Goal: Transaction & Acquisition: Obtain resource

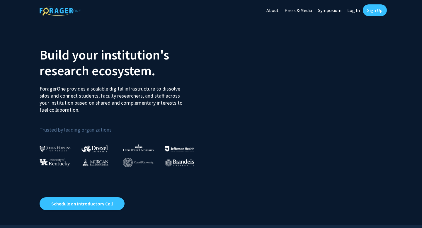
click at [358, 11] on link "Log In" at bounding box center [353, 10] width 18 height 21
select select
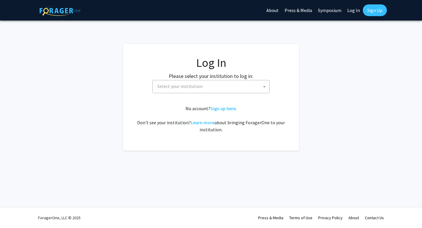
click at [222, 87] on span "Select your institution" at bounding box center [212, 86] width 114 height 12
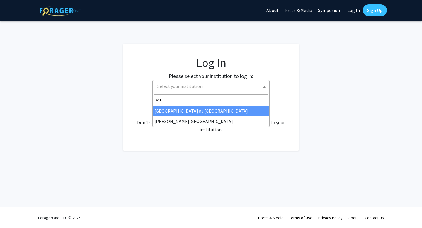
type input "way"
select select "21"
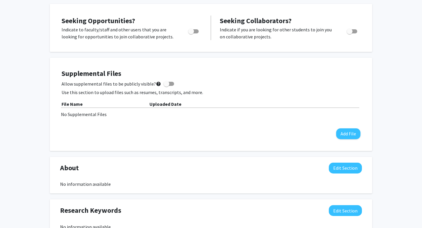
scroll to position [117, 0]
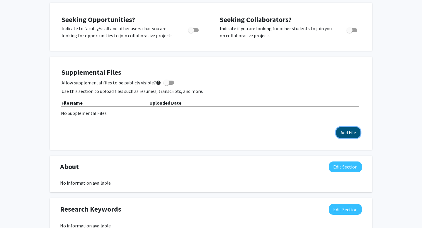
click at [354, 134] on button "Add File" at bounding box center [348, 132] width 24 height 11
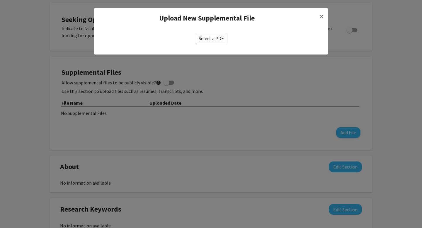
click at [214, 36] on label "Select a PDF" at bounding box center [211, 38] width 33 height 11
click at [0, 0] on input "Select a PDF" at bounding box center [0, 0] width 0 height 0
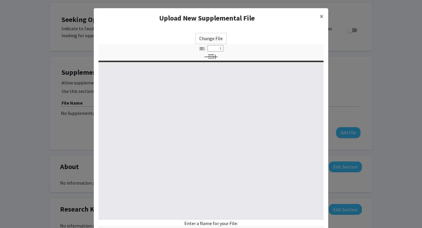
select select "custom"
type input "0"
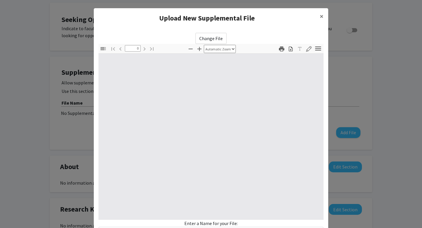
select select "custom"
type input "1"
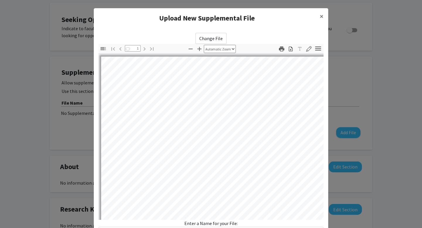
select select "auto"
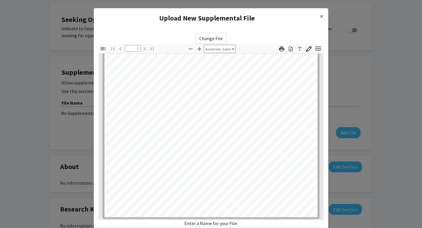
scroll to position [40, 0]
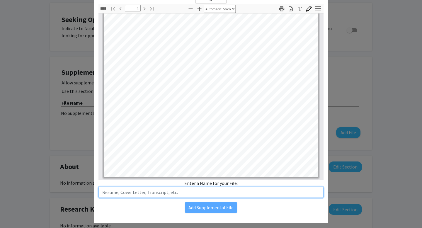
click at [238, 193] on input "text" at bounding box center [210, 192] width 225 height 11
type input "r"
type input "R"
type input "Resume"
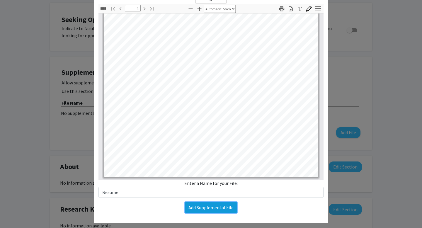
click at [229, 208] on button "Add Supplemental File" at bounding box center [211, 207] width 52 height 11
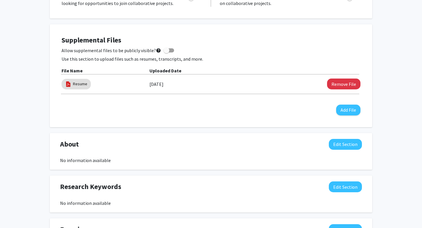
scroll to position [0, 0]
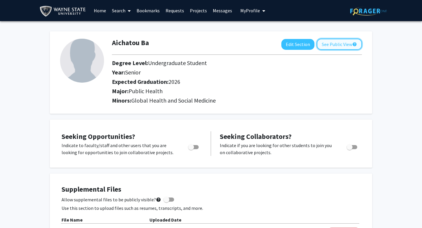
click at [328, 45] on button "See Public View help" at bounding box center [339, 44] width 45 height 11
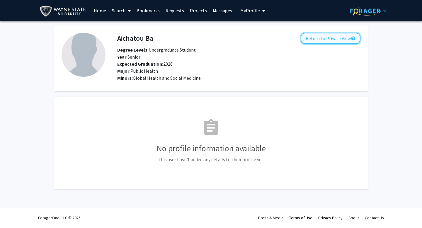
click at [330, 40] on button "Return to Private View help" at bounding box center [331, 38] width 60 height 11
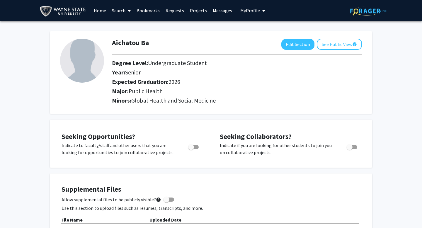
click at [127, 9] on span at bounding box center [127, 11] width 5 height 21
click at [131, 26] on span "Faculty/Staff" at bounding box center [130, 27] width 43 height 12
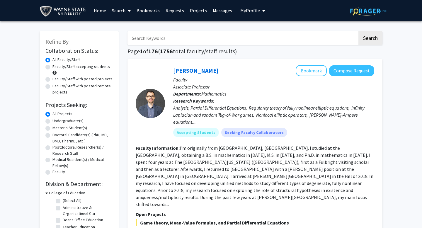
click at [198, 12] on link "Projects" at bounding box center [198, 10] width 23 height 21
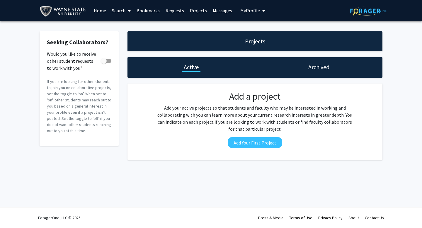
click at [132, 9] on link "Search" at bounding box center [121, 10] width 25 height 21
click at [127, 29] on span "Faculty/Staff" at bounding box center [130, 27] width 43 height 12
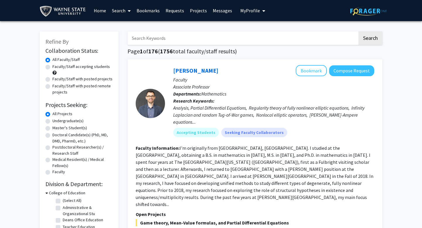
click at [52, 120] on label "Undergraduate(s)" at bounding box center [67, 121] width 31 height 6
click at [52, 120] on input "Undergraduate(s)" at bounding box center [54, 120] width 4 height 4
radio input "true"
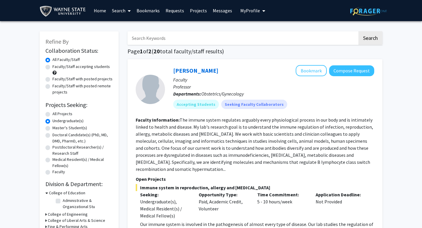
click at [93, 78] on label "Faculty/Staff with posted projects" at bounding box center [82, 79] width 60 height 6
click at [56, 78] on input "Faculty/Staff with posted projects" at bounding box center [54, 78] width 4 height 4
radio input "true"
click at [52, 66] on label "Faculty/Staff accepting students" at bounding box center [80, 67] width 57 height 6
click at [52, 66] on input "Faculty/Staff accepting students" at bounding box center [54, 66] width 4 height 4
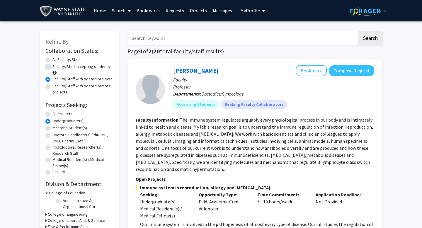
radio input "true"
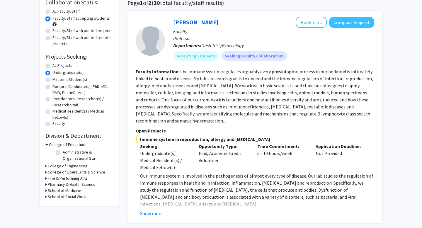
scroll to position [47, 0]
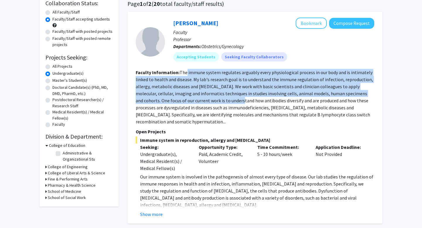
drag, startPoint x: 186, startPoint y: 72, endPoint x: 205, endPoint y: 99, distance: 33.1
click at [205, 99] on fg-read-more "The immune system regulates arguably every physiological process in our body an…" at bounding box center [254, 96] width 237 height 55
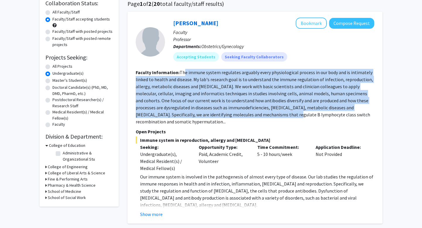
drag, startPoint x: 184, startPoint y: 72, endPoint x: 245, endPoint y: 114, distance: 74.8
click at [245, 114] on fg-read-more "The immune system regulates arguably every physiological process in our body an…" at bounding box center [254, 96] width 237 height 55
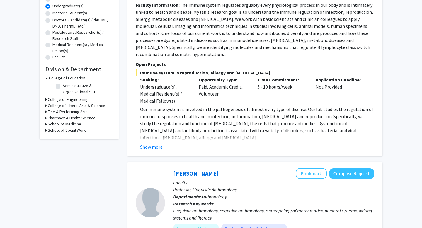
click at [257, 129] on span "Our immune system is involved in the pathogenesis of almost every type of disea…" at bounding box center [256, 123] width 233 height 34
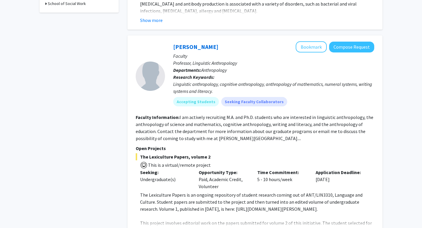
scroll to position [243, 0]
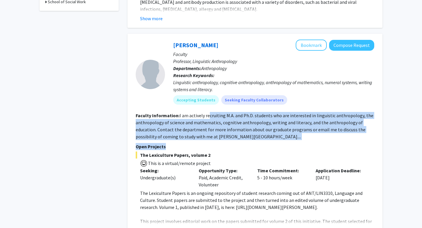
drag, startPoint x: 209, startPoint y: 115, endPoint x: 243, endPoint y: 144, distance: 44.5
click at [243, 144] on fg-search-faculty "Stephen Chrisomalis Bookmark Compose Request Faculty Professor, Linguistic Anth…" at bounding box center [255, 137] width 238 height 194
click at [243, 144] on p "Open Projects" at bounding box center [255, 146] width 238 height 7
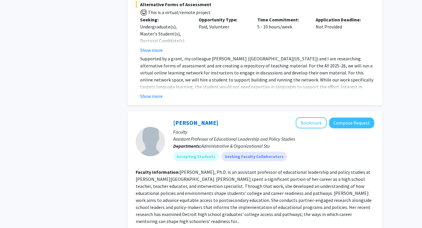
scroll to position [875, 0]
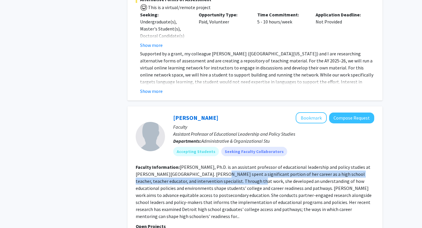
drag, startPoint x: 201, startPoint y: 146, endPoint x: 219, endPoint y: 153, distance: 19.5
click at [219, 164] on fg-read-more "Stacey L. Brockman, Ph.D. is an assistant professor of educational leadership a…" at bounding box center [254, 191] width 236 height 55
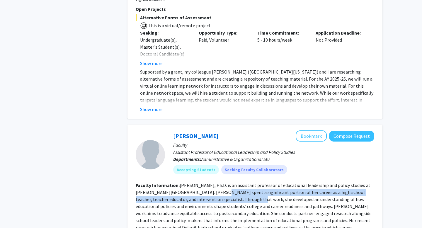
scroll to position [901, 0]
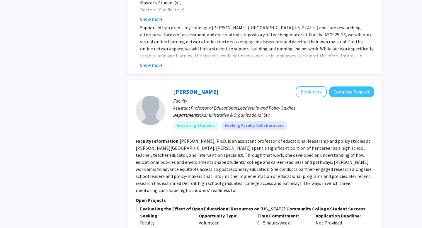
click at [153, 219] on div "Faculty" at bounding box center [165, 222] width 50 height 7
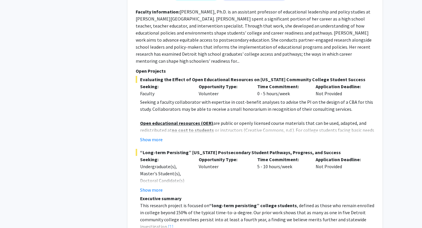
scroll to position [1029, 0]
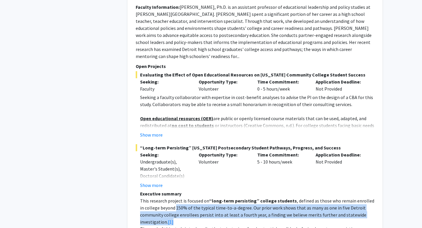
drag, startPoint x: 171, startPoint y: 178, endPoint x: 185, endPoint y: 194, distance: 21.0
click at [185, 197] on p "This research project is focused on “long-term persisting” college students , d…" at bounding box center [257, 211] width 234 height 28
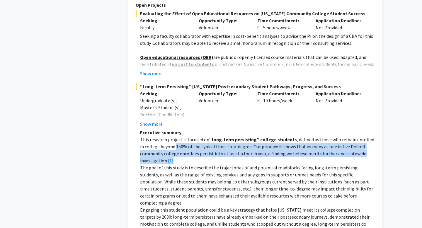
scroll to position [1104, 0]
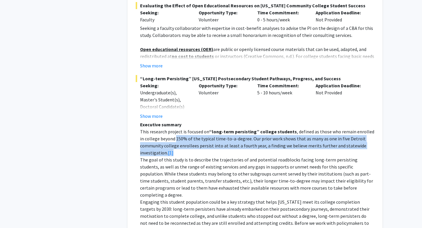
click at [184, 156] on p "The goal of this study is to describe the trajectories of and potential roadblo…" at bounding box center [257, 177] width 234 height 42
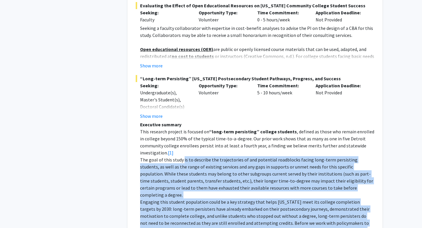
drag, startPoint x: 184, startPoint y: 134, endPoint x: 208, endPoint y: 202, distance: 72.0
click at [208, 202] on div "Executive summary This research project is focused on “long-term persisting” co…" at bounding box center [257, 219] width 234 height 197
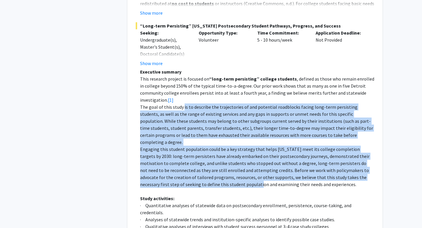
scroll to position [1159, 0]
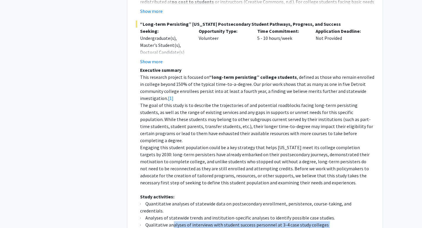
drag, startPoint x: 173, startPoint y: 182, endPoint x: 193, endPoint y: 192, distance: 21.7
click at [193, 192] on div "Executive summary This research project is focused on “long-term persisting” co…" at bounding box center [257, 164] width 234 height 197
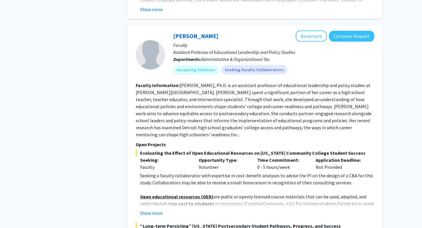
scroll to position [949, 0]
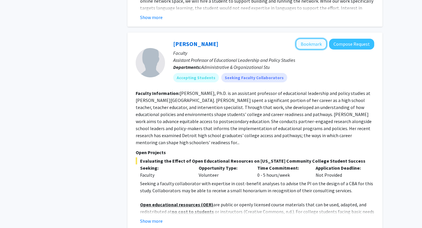
click at [305, 38] on button "Bookmark" at bounding box center [311, 43] width 31 height 11
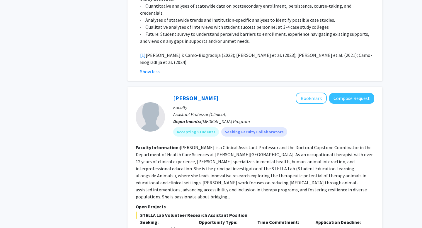
scroll to position [1359, 0]
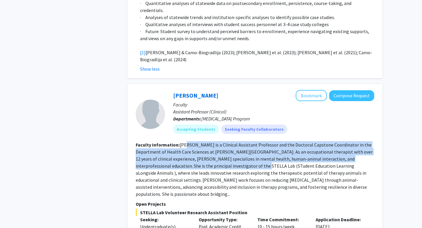
drag, startPoint x: 184, startPoint y: 96, endPoint x: 197, endPoint y: 119, distance: 26.9
click at [197, 142] on fg-read-more "Dr. Christine Kivlen is a Clinical Assistant Professor and the Doctoral Capston…" at bounding box center [254, 169] width 237 height 55
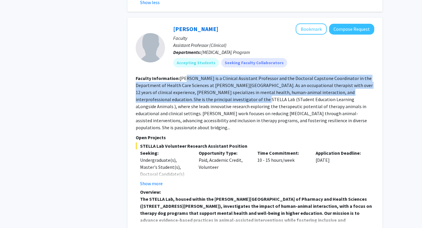
scroll to position [1443, 0]
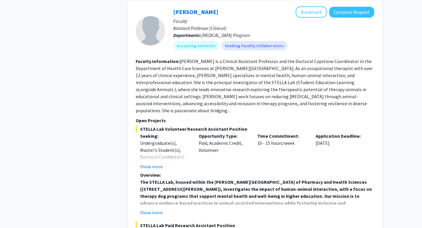
click at [203, 179] on strong "The STELLA Lab, housed within the Eugene Applebaum College of Pharmacy and Heal…" at bounding box center [256, 203] width 233 height 48
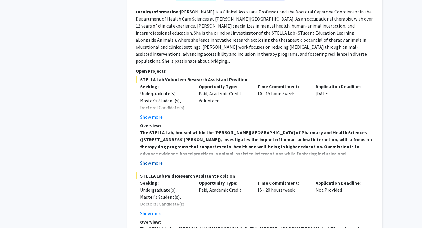
scroll to position [1493, 0]
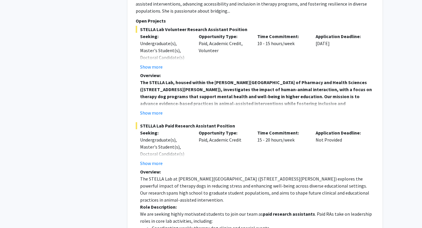
scroll to position [1543, 0]
drag, startPoint x: 159, startPoint y: 167, endPoint x: 177, endPoint y: 181, distance: 22.7
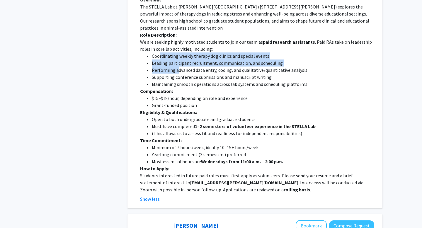
scroll to position [1716, 0]
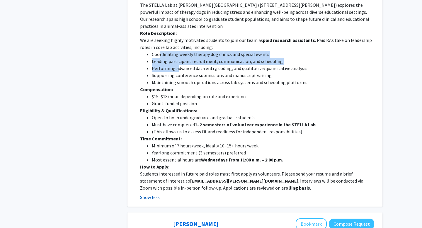
click at [154, 194] on button "Show less" at bounding box center [150, 197] width 20 height 7
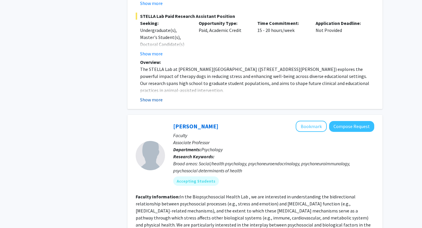
scroll to position [1651, 0]
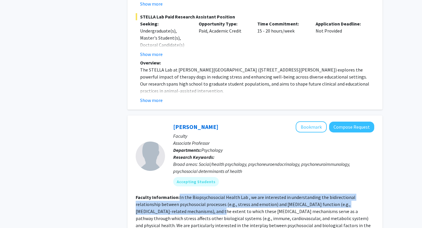
drag, startPoint x: 179, startPoint y: 139, endPoint x: 183, endPoint y: 156, distance: 16.6
click at [183, 194] on fg-read-more "In the Biopsychosocial Health Lab , we are interested in understanding the bidi…" at bounding box center [253, 214] width 235 height 41
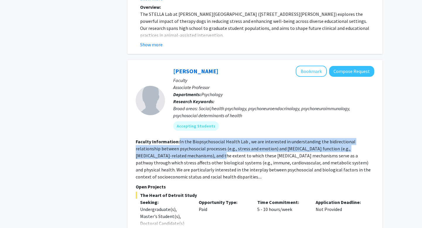
scroll to position [1732, 0]
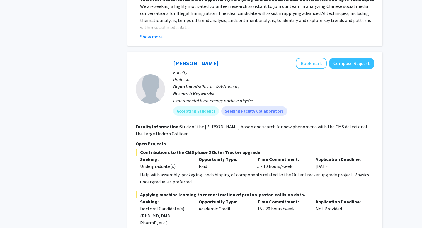
scroll to position [2655, 0]
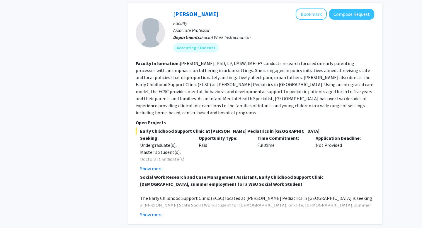
scroll to position [554, 0]
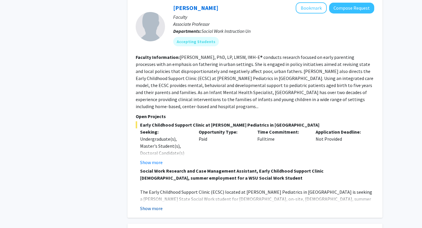
click at [152, 205] on button "Show more" at bounding box center [151, 208] width 23 height 7
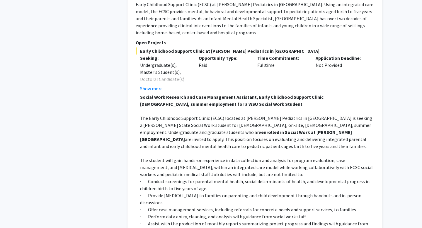
scroll to position [627, 0]
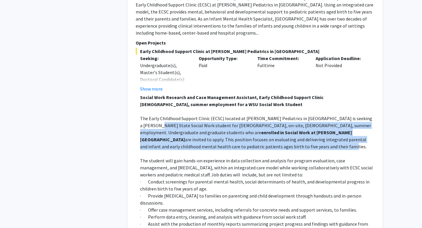
drag, startPoint x: 144, startPoint y: 119, endPoint x: 145, endPoint y: 139, distance: 20.9
click at [145, 139] on p "The Early Childhood Support Clinic (ECSC) located at Wayne Pediatrics in Detroi…" at bounding box center [257, 132] width 234 height 35
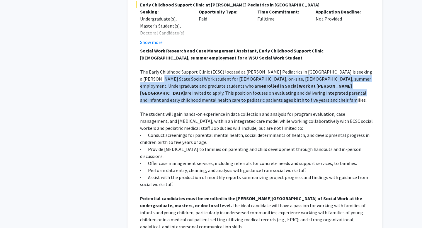
scroll to position [673, 0]
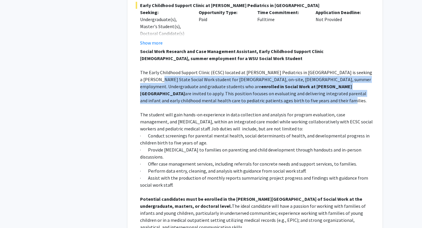
click at [146, 167] on p "· Perform data entry, cleaning, and analysis with guidance from social work sta…" at bounding box center [257, 170] width 234 height 7
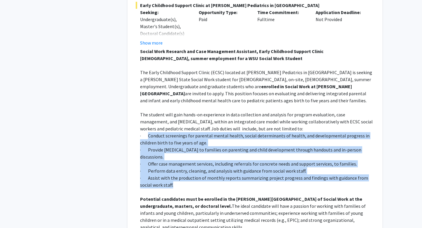
drag, startPoint x: 149, startPoint y: 127, endPoint x: 169, endPoint y: 177, distance: 53.1
click at [169, 177] on div "Social Work Research and Case Management Assistant, Early Childhood Support Cli…" at bounding box center [257, 146] width 234 height 197
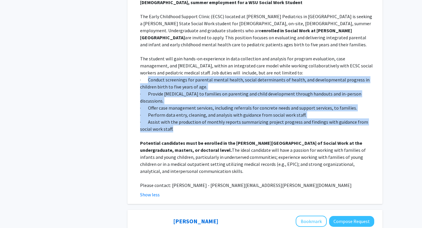
scroll to position [730, 0]
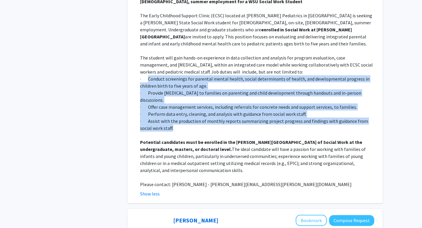
click at [169, 181] on span "Please contact: Dr. Carolyn Dayton - carolyn.dayton@wayne.edu" at bounding box center [245, 184] width 211 height 6
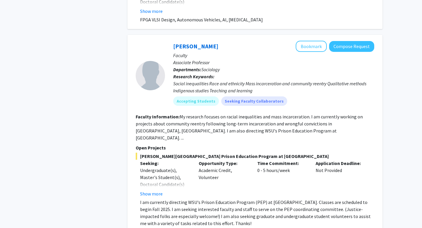
scroll to position [1524, 0]
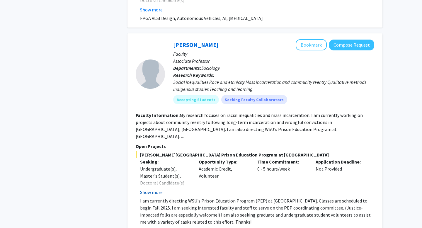
click at [153, 189] on button "Show more" at bounding box center [151, 192] width 23 height 7
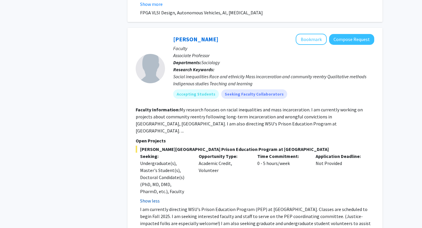
scroll to position [1530, 0]
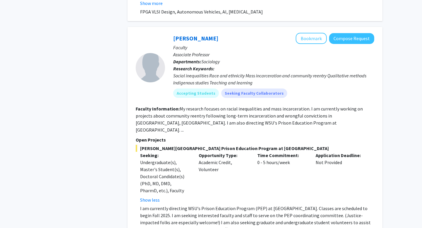
drag, startPoint x: 168, startPoint y: 179, endPoint x: 243, endPoint y: 202, distance: 79.0
click at [244, 205] on p "I am currently directing WSU's Prison Education Program (PEP) at Macomb Correct…" at bounding box center [257, 219] width 234 height 28
click at [217, 106] on fg-read-more "My research focuses on racial inequalities and mass incarceration. I am current…" at bounding box center [249, 119] width 227 height 27
click at [318, 33] on button "Bookmark" at bounding box center [311, 38] width 31 height 11
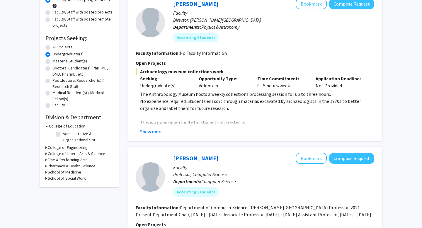
scroll to position [0, 0]
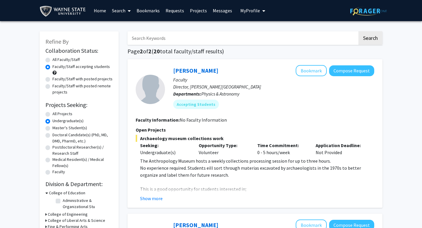
click at [52, 79] on label "Faculty/Staff with posted projects" at bounding box center [82, 79] width 60 height 6
click at [52, 79] on input "Faculty/Staff with posted projects" at bounding box center [54, 78] width 4 height 4
radio input "true"
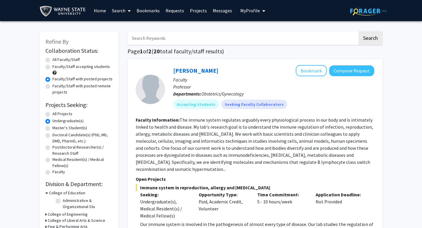
click at [52, 67] on label "Faculty/Staff accepting students" at bounding box center [80, 67] width 57 height 6
click at [52, 67] on input "Faculty/Staff accepting students" at bounding box center [54, 66] width 4 height 4
radio input "true"
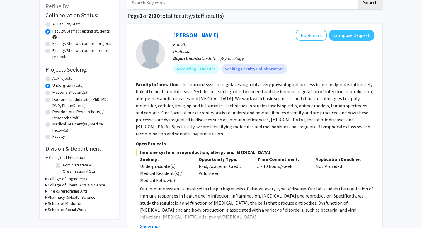
scroll to position [21, 0]
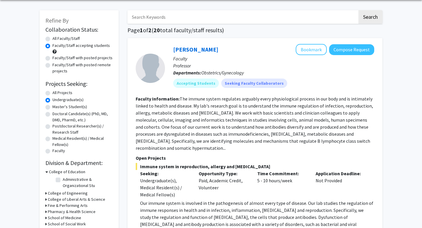
click at [52, 56] on label "Faculty/Staff with posted projects" at bounding box center [82, 58] width 60 height 6
click at [52, 56] on input "Faculty/Staff with posted projects" at bounding box center [54, 57] width 4 height 4
radio input "true"
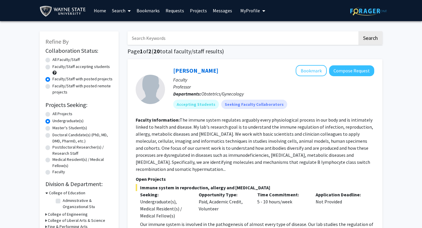
click at [52, 86] on label "Faculty/Staff with posted remote projects" at bounding box center [82, 89] width 60 height 12
click at [52, 86] on input "Faculty/Staff with posted remote projects" at bounding box center [54, 85] width 4 height 4
radio input "true"
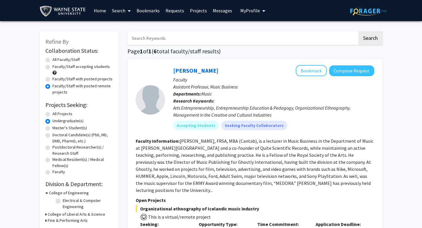
click at [52, 58] on label "All Faculty/Staff" at bounding box center [65, 60] width 27 height 6
click at [52, 58] on input "All Faculty/Staff" at bounding box center [54, 59] width 4 height 4
radio input "true"
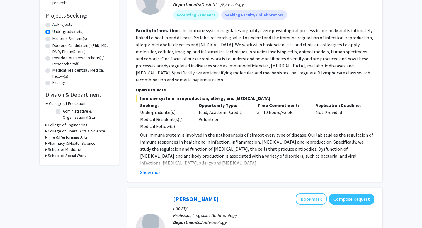
scroll to position [91, 0]
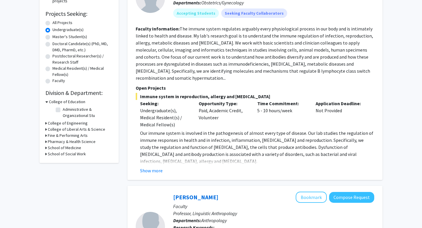
click at [47, 148] on icon at bounding box center [45, 148] width 1 height 6
click at [45, 142] on div "Refine By Collaboration Status: Collaboration Status All Faculty/Staff Collabor…" at bounding box center [79, 56] width 79 height 233
click at [47, 142] on div "Pharmacy & Health Science" at bounding box center [78, 142] width 67 height 6
click at [53, 142] on h3 "Pharmacy & Health Science" at bounding box center [72, 142] width 48 height 6
click at [51, 130] on h3 "College of Liberal Arts & Science" at bounding box center [76, 129] width 57 height 6
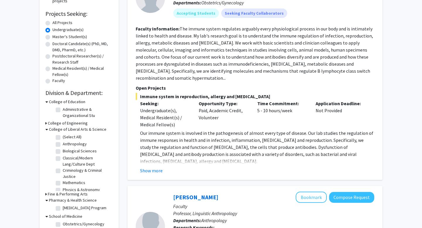
click at [63, 145] on label "Anthropology" at bounding box center [75, 144] width 24 height 6
click at [63, 145] on input "Anthropology" at bounding box center [65, 143] width 4 height 4
checkbox input "true"
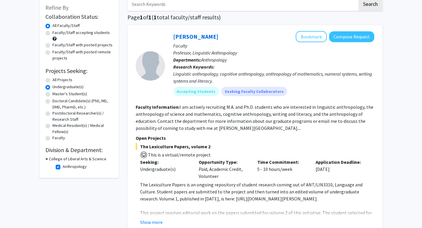
scroll to position [33, 0]
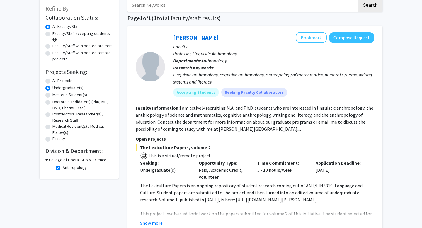
click at [54, 159] on h3 "College of Liberal Arts & Science" at bounding box center [77, 160] width 57 height 6
click at [55, 160] on h3 "College of Liberal Arts & Science" at bounding box center [76, 160] width 57 height 6
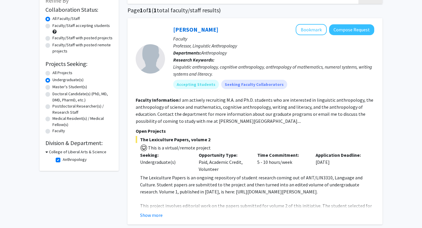
scroll to position [47, 0]
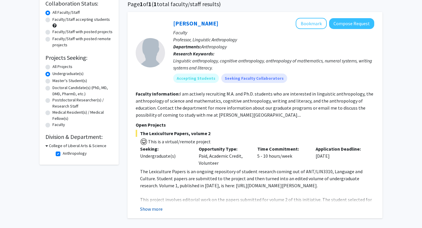
click at [151, 208] on button "Show more" at bounding box center [151, 208] width 23 height 7
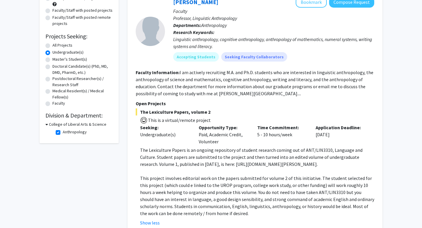
scroll to position [69, 0]
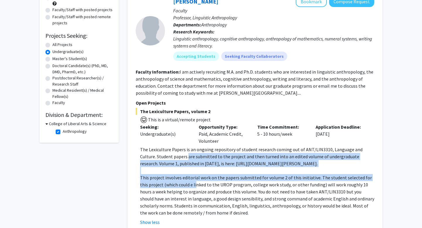
drag, startPoint x: 171, startPoint y: 155, endPoint x: 187, endPoint y: 185, distance: 33.8
click at [187, 185] on div "The Lexiculture Papers is an ongoing repository of student research coming out …" at bounding box center [257, 181] width 234 height 70
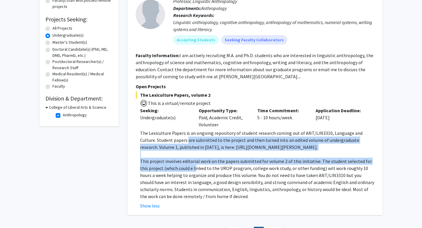
scroll to position [86, 0]
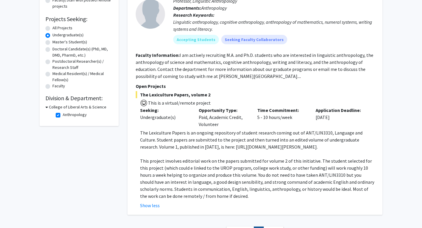
click at [178, 174] on p "This project involves editorial work on the papers submitted for volume 2 of th…" at bounding box center [257, 178] width 234 height 42
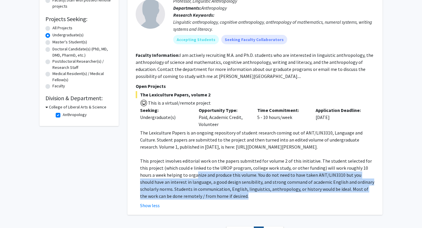
drag, startPoint x: 180, startPoint y: 172, endPoint x: 209, endPoint y: 196, distance: 37.7
click at [209, 196] on p "This project involves editorial work on the papers submitted for volume 2 of th…" at bounding box center [257, 178] width 234 height 42
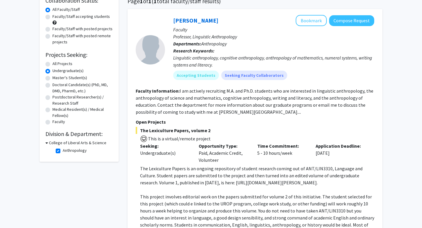
scroll to position [50, 0]
click at [300, 21] on button "Bookmark" at bounding box center [311, 20] width 31 height 11
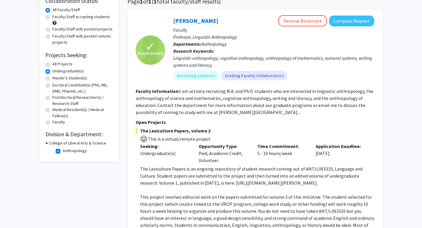
click at [63, 152] on label "Anthropology" at bounding box center [75, 151] width 24 height 6
click at [63, 151] on input "Anthropology" at bounding box center [65, 150] width 4 height 4
checkbox input "false"
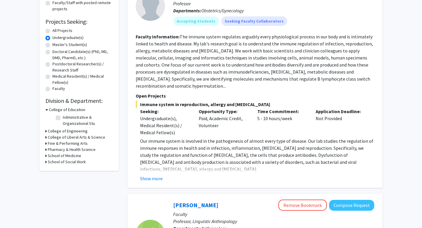
scroll to position [89, 0]
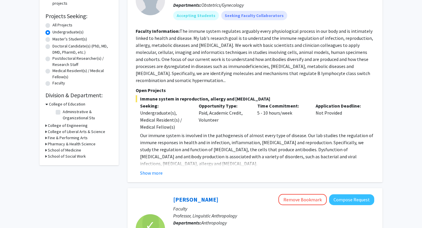
click at [54, 132] on h3 "College of Liberal Arts & Science" at bounding box center [76, 132] width 57 height 6
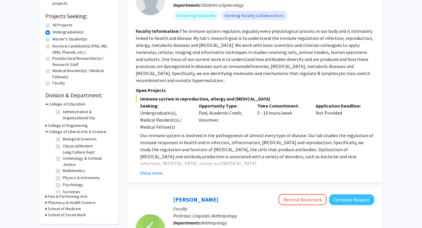
scroll to position [18, 0]
click at [63, 187] on label "Sociology" at bounding box center [72, 188] width 18 height 6
click at [63, 187] on input "Sociology" at bounding box center [65, 187] width 4 height 4
checkbox input "true"
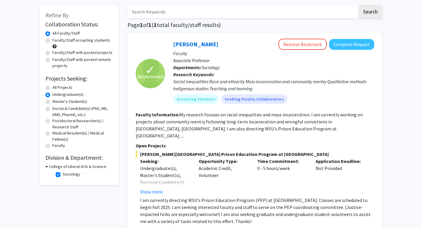
scroll to position [11, 0]
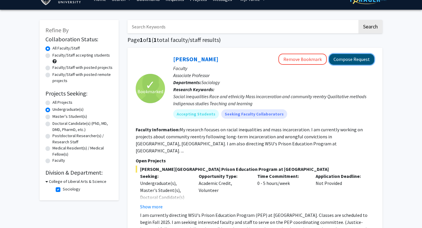
click at [361, 57] on button "Compose Request" at bounding box center [351, 59] width 45 height 11
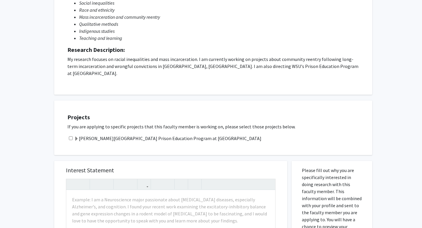
scroll to position [93, 0]
click at [84, 134] on label "Wayne State University Prison Education Program at Macomb Correctional Facility" at bounding box center [167, 137] width 187 height 7
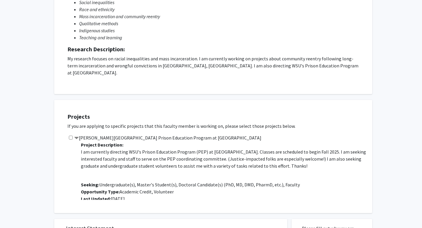
click at [71, 136] on input "checkbox" at bounding box center [71, 138] width 4 height 4
checkbox input "true"
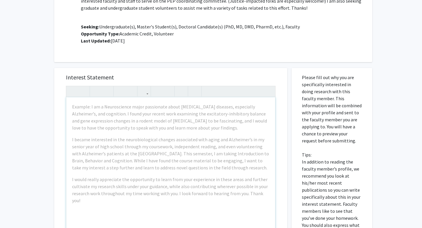
scroll to position [245, 0]
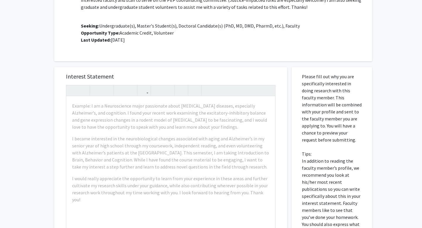
drag, startPoint x: 323, startPoint y: 86, endPoint x: 344, endPoint y: 133, distance: 51.2
click at [344, 133] on p "Please fill out why you are specifically interested in doing research with this…" at bounding box center [332, 161] width 60 height 176
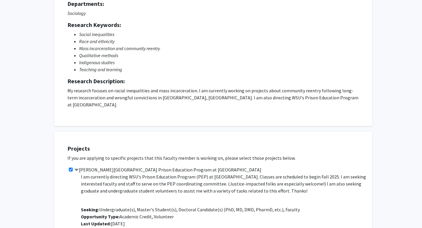
scroll to position [0, 0]
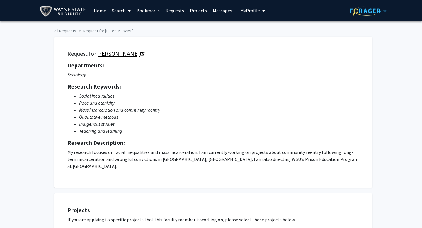
click at [134, 53] on link "Michelle Jacobs" at bounding box center [120, 53] width 48 height 7
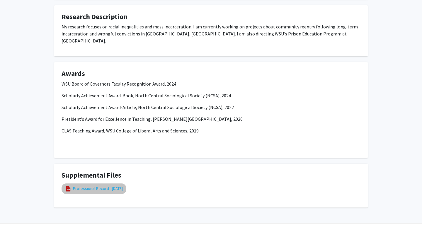
scroll to position [290, 0]
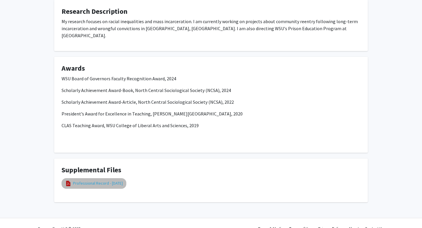
click at [113, 180] on link "Professional Record - Feb 2025" at bounding box center [98, 183] width 50 height 6
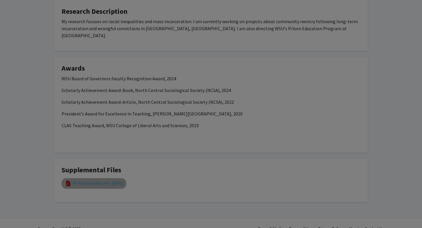
select select "custom"
type input "0"
select select "custom"
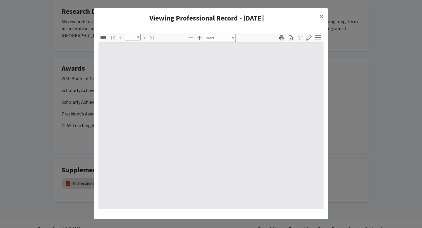
type input "1"
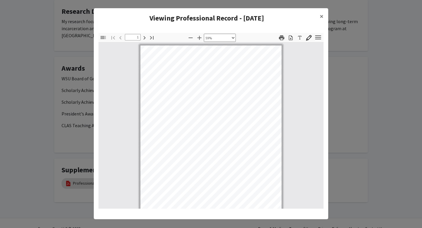
scroll to position [0, 0]
click at [202, 40] on icon "button" at bounding box center [199, 37] width 7 height 7
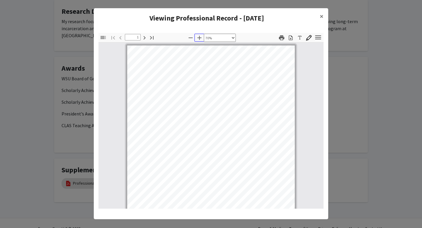
click at [201, 40] on icon "button" at bounding box center [199, 37] width 7 height 7
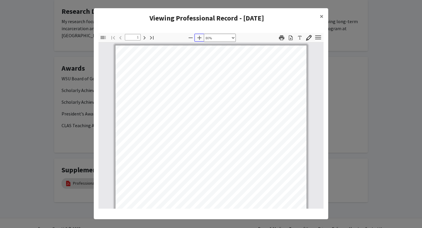
click at [201, 40] on icon "button" at bounding box center [199, 37] width 7 height 7
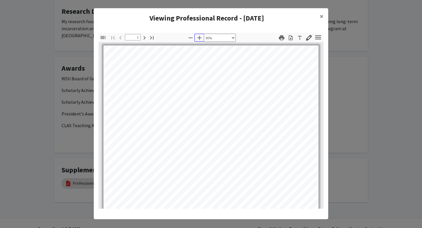
click at [200, 38] on icon "button" at bounding box center [199, 37] width 7 height 7
select select "1"
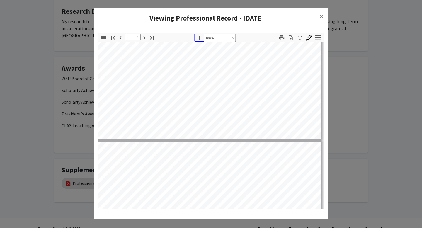
scroll to position [1154, 19]
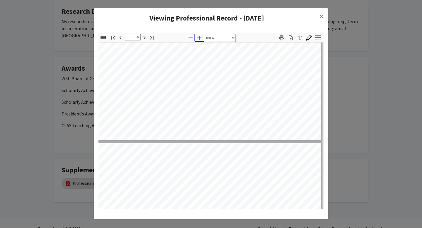
type input "7"
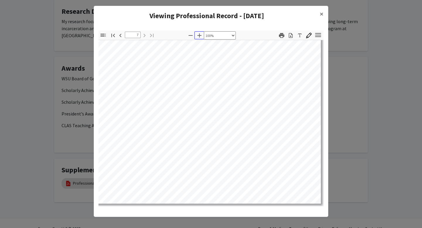
scroll to position [0, 0]
